Goal: Task Accomplishment & Management: Manage account settings

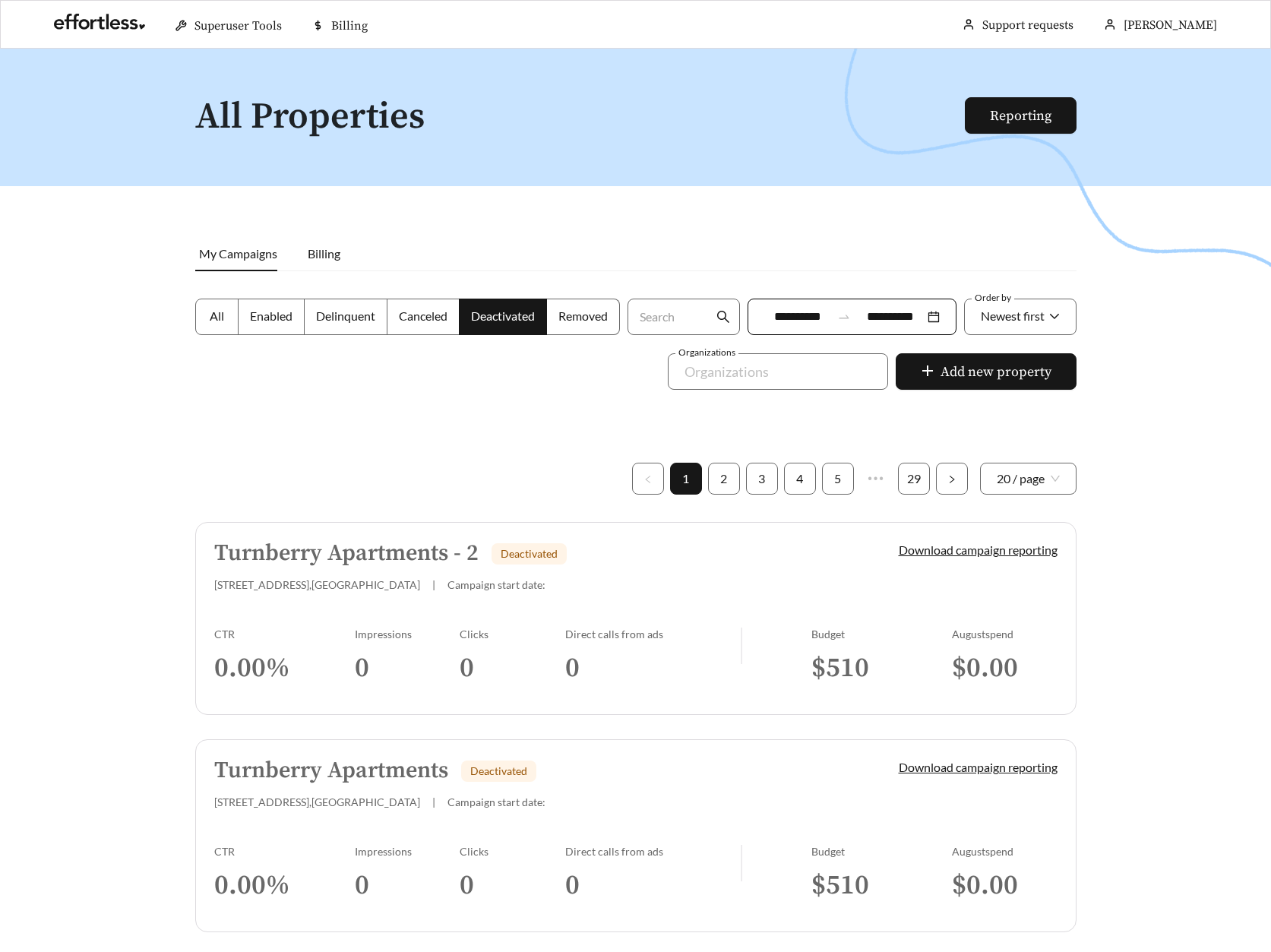
click at [610, 574] on div "Turnberry Apartments - 2 Deactivated [STREET_ADDRESS] | Campaign start date:" at bounding box center [530, 566] width 633 height 51
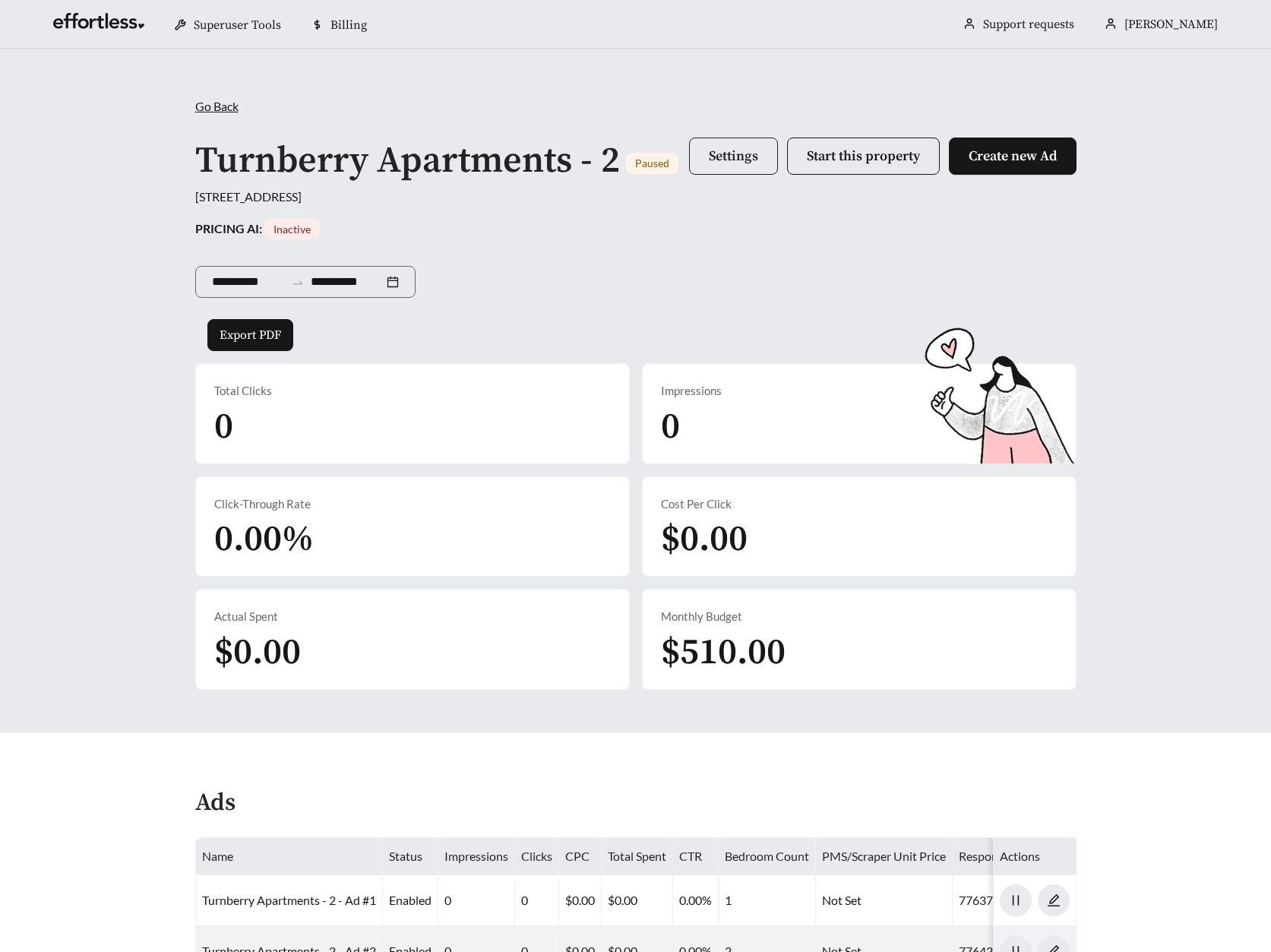
click at [710, 165] on button "Settings" at bounding box center [733, 156] width 89 height 37
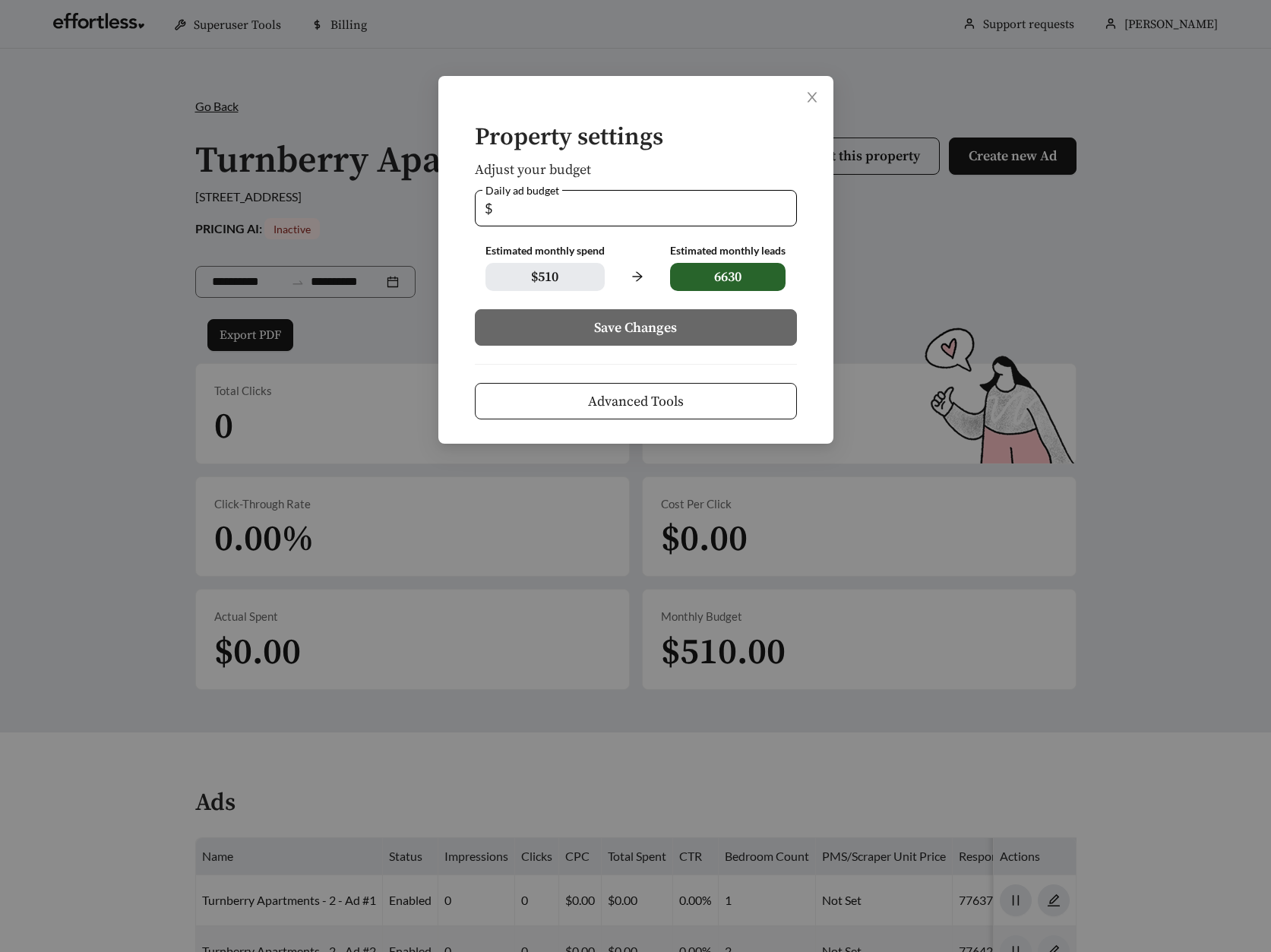
click at [625, 406] on span "Advanced Tools" at bounding box center [636, 401] width 95 height 20
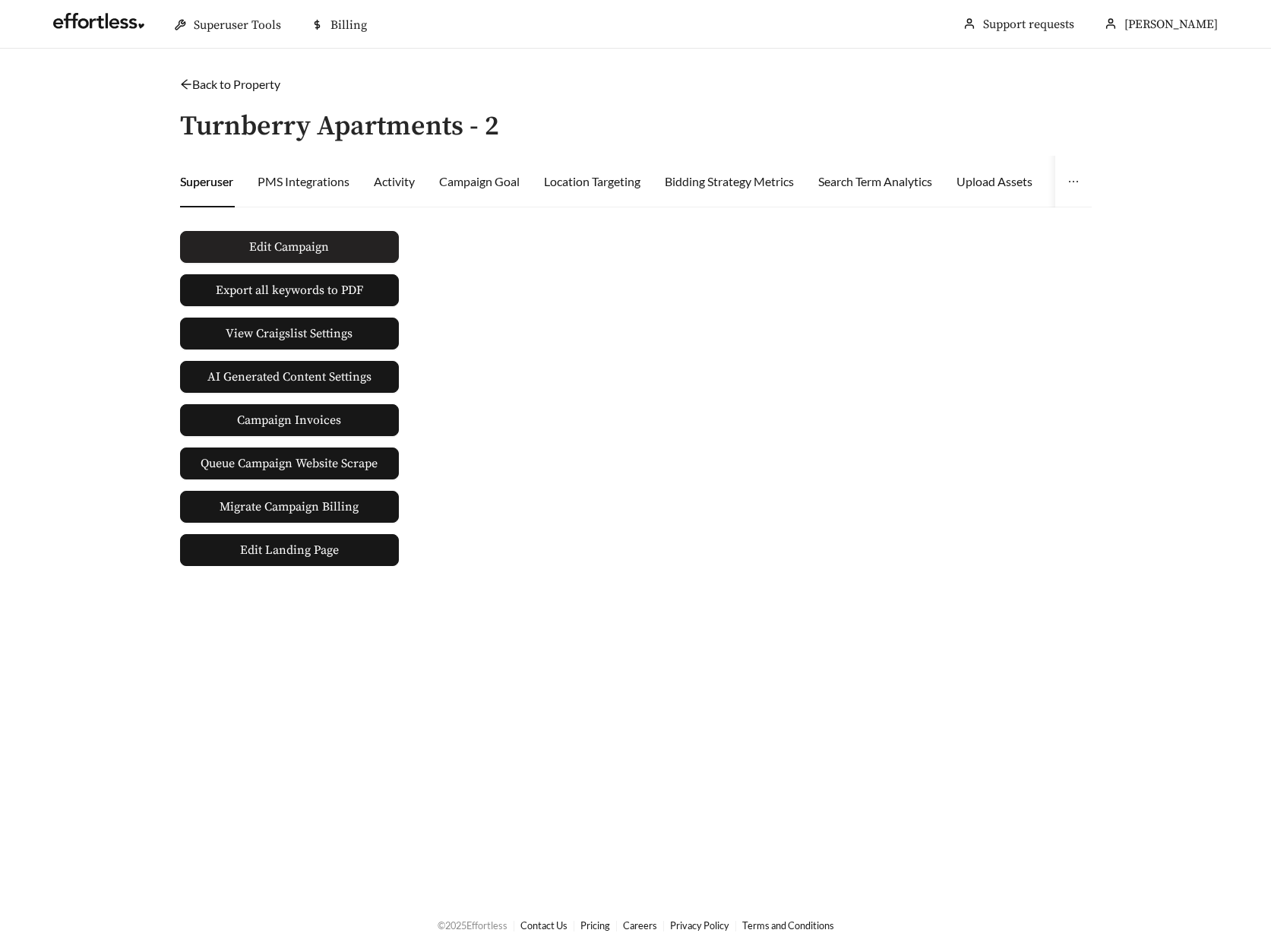
click at [271, 245] on span "Edit Campaign" at bounding box center [289, 246] width 80 height 18
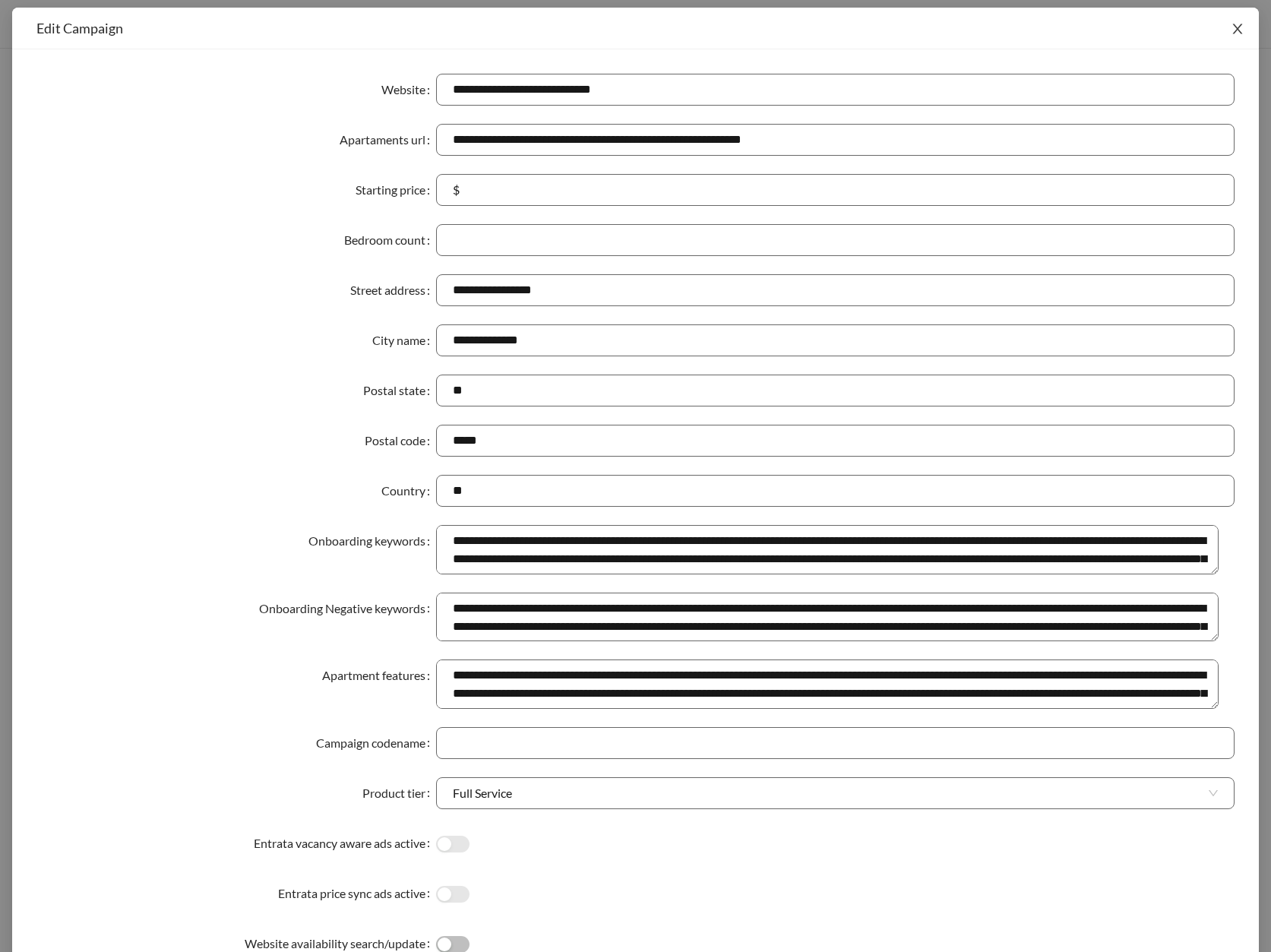
click at [1237, 32] on icon "close" at bounding box center [1238, 29] width 13 height 13
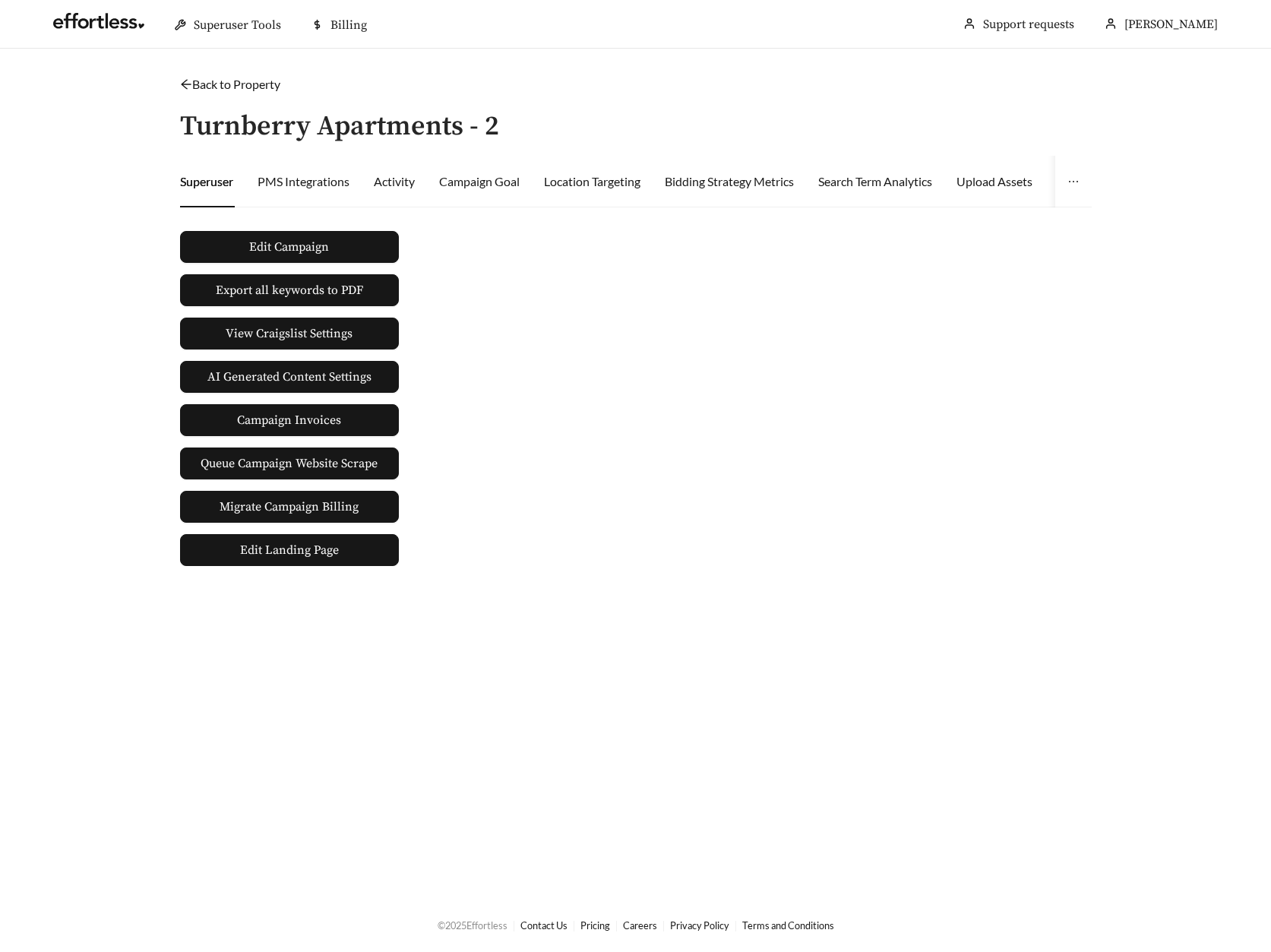
click at [551, 65] on main "Back to Property / Turnberry Apartments - 2 Superuser PMS Integrations Activity…" at bounding box center [635, 473] width 1271 height 849
click at [188, 80] on icon "arrow-left" at bounding box center [186, 84] width 12 height 12
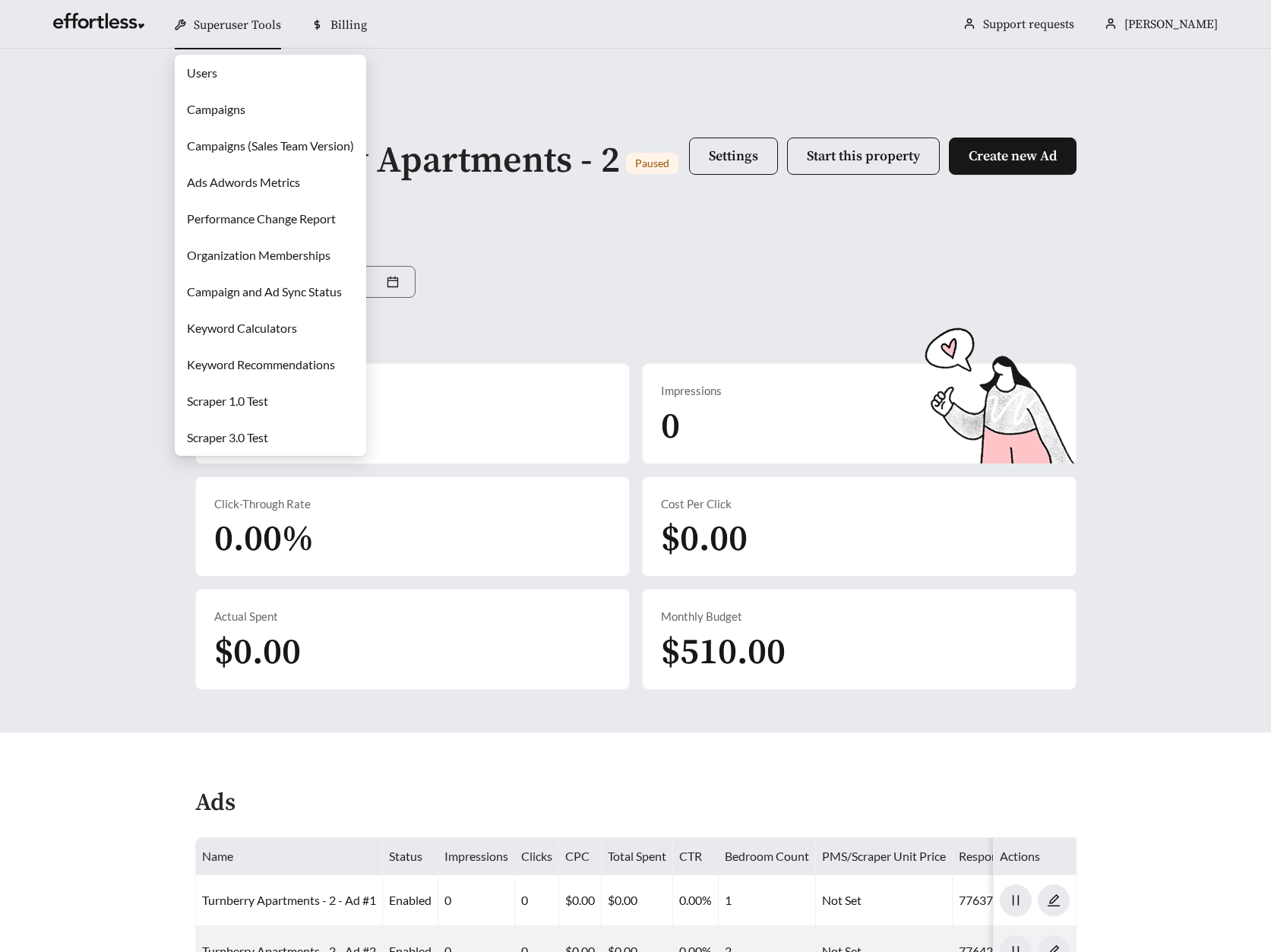
click at [229, 110] on link "Campaigns" at bounding box center [216, 109] width 58 height 14
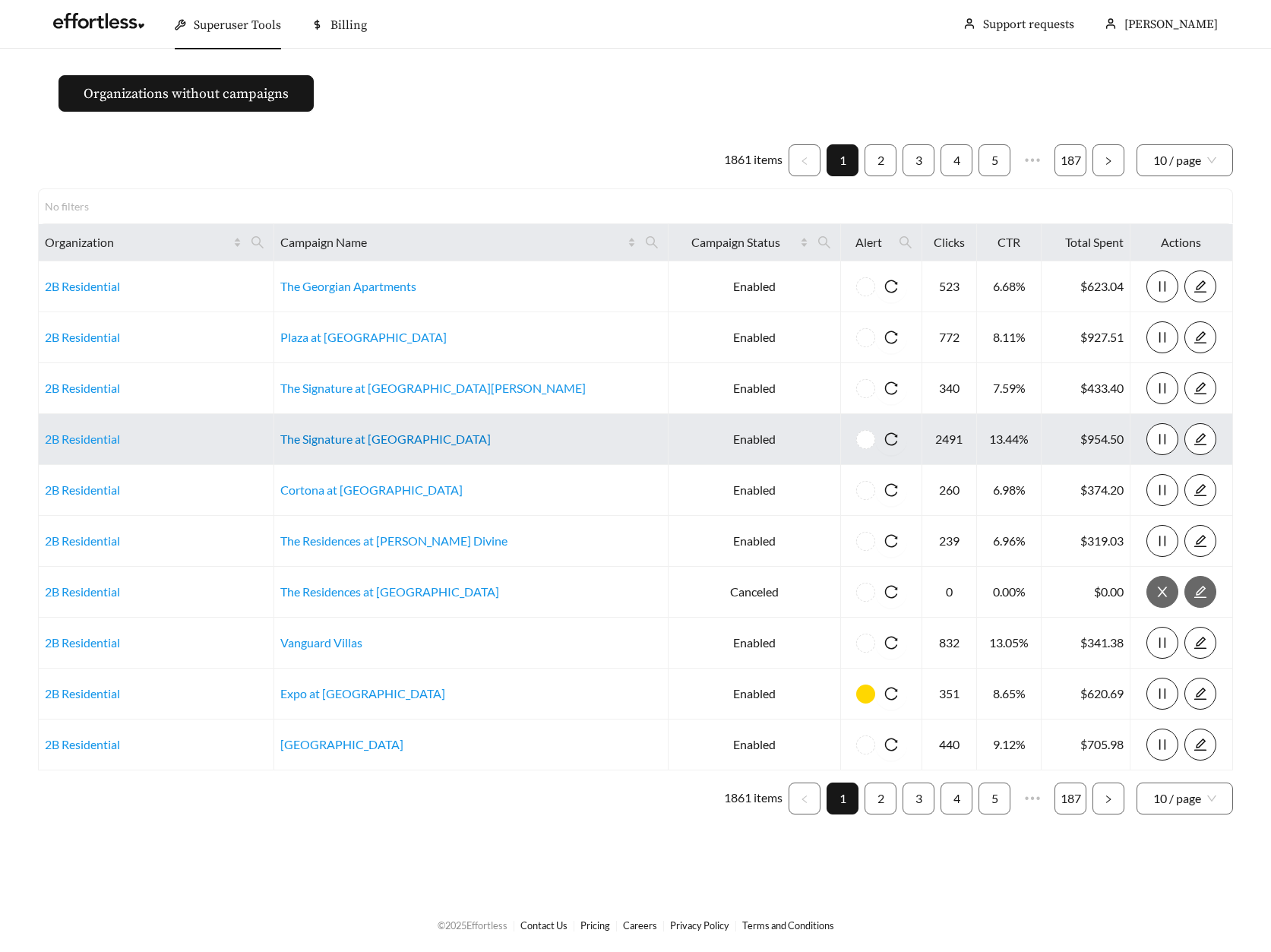
click at [384, 439] on link "The Signature at Carmel" at bounding box center [386, 438] width 210 height 14
